Goal: Task Accomplishment & Management: Manage account settings

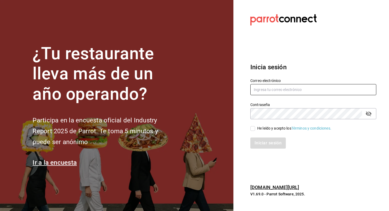
type input "fsantovena@hotelcatedral.com"
click at [255, 131] on span "He leído y acepto los Términos y condiciones." at bounding box center [293, 129] width 76 height 6
click at [255, 131] on input "He leído y acepto los Términos y condiciones." at bounding box center [252, 128] width 5 height 5
checkbox input "true"
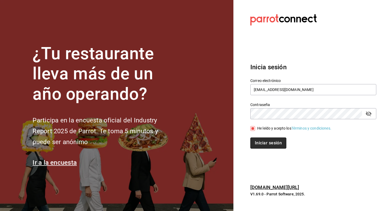
click at [258, 142] on button "Iniciar sesión" at bounding box center [268, 143] width 36 height 11
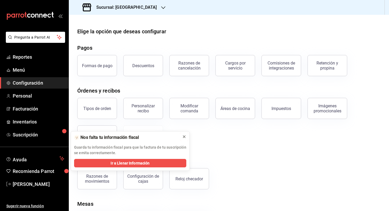
click at [185, 139] on icon at bounding box center [184, 137] width 4 height 4
